Goal: Task Accomplishment & Management: Manage account settings

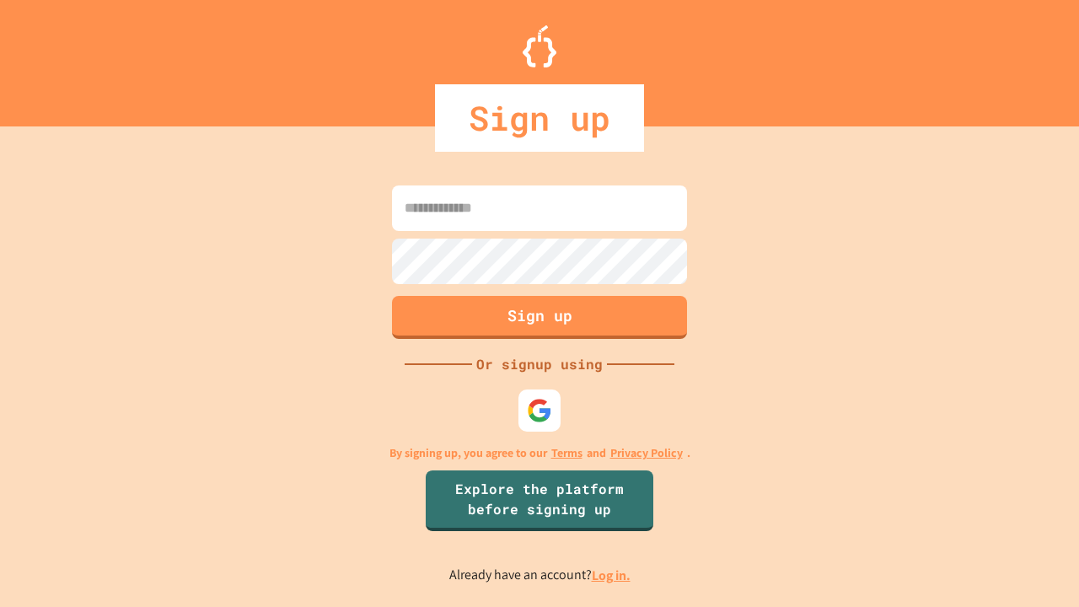
click at [612, 575] on link "Log in." at bounding box center [611, 575] width 39 height 18
